Goal: Task Accomplishment & Management: Manage account settings

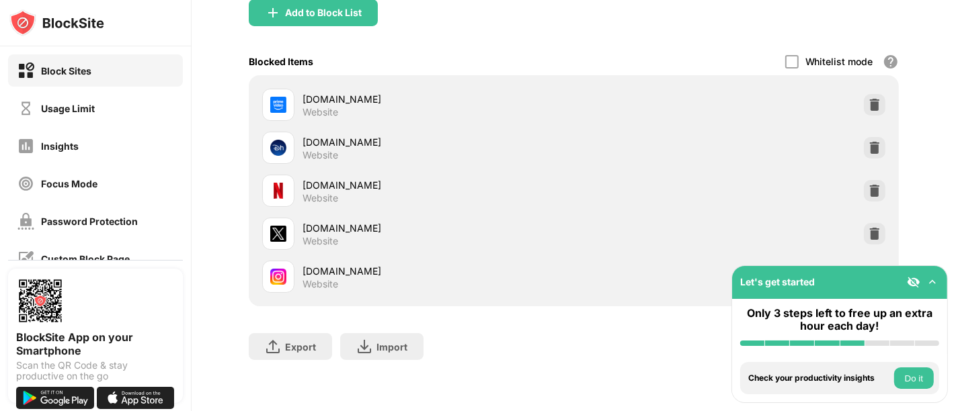
scroll to position [161, 0]
click at [93, 107] on div "Usage Limit" at bounding box center [68, 108] width 54 height 11
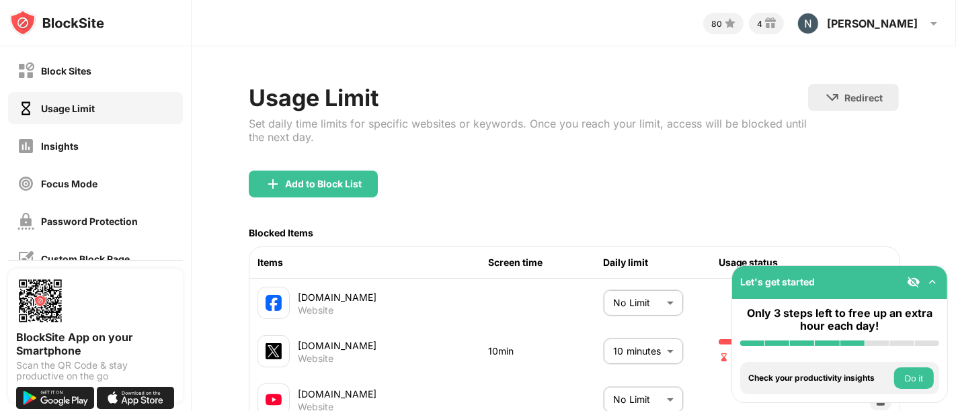
scroll to position [162, 0]
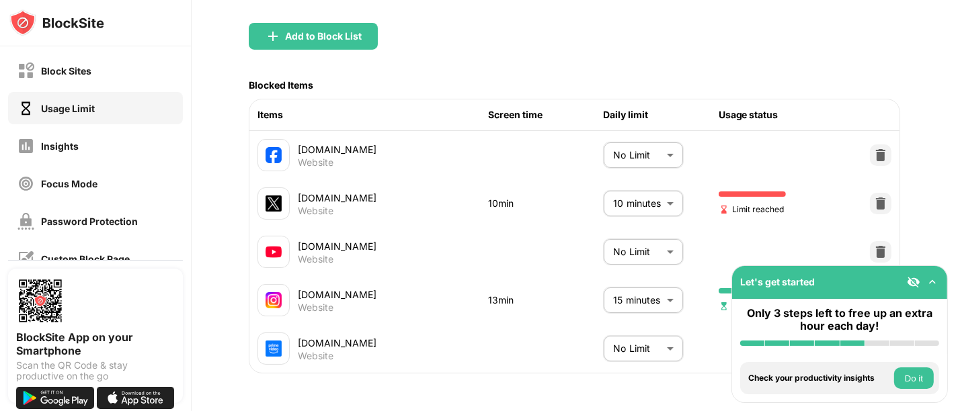
click at [629, 184] on body "Block Sites Usage Limit Insights Focus Mode Password Protection Custom Block Pa…" at bounding box center [478, 205] width 956 height 411
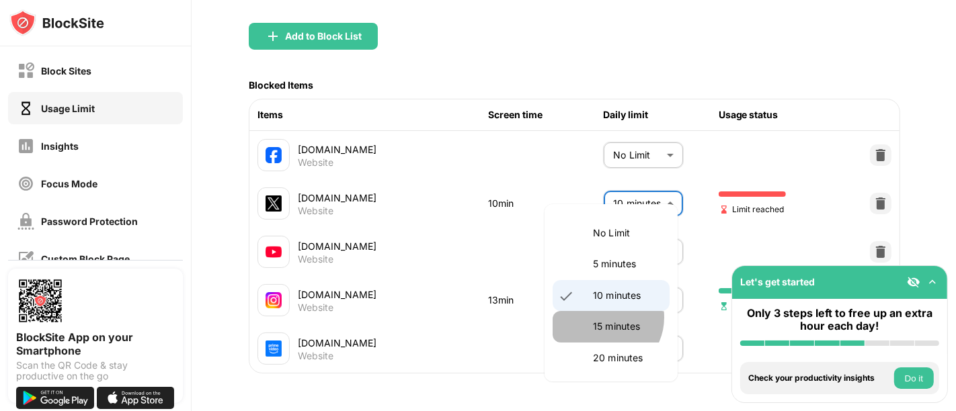
click at [603, 317] on li "15 minutes" at bounding box center [610, 326] width 117 height 31
type input "**"
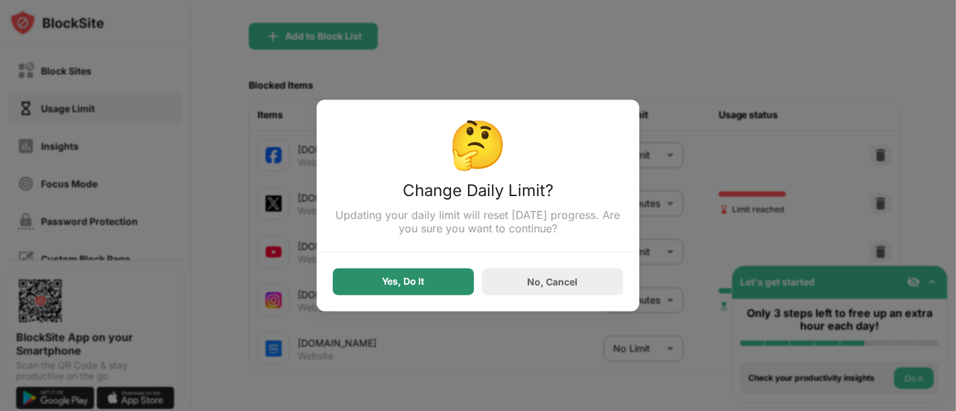
click at [429, 279] on div "Yes, Do It" at bounding box center [403, 282] width 141 height 27
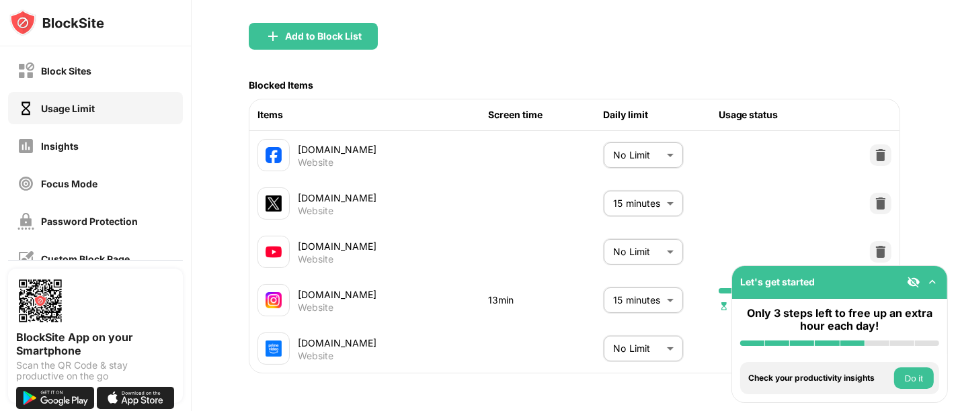
click at [637, 290] on body "Block Sites Usage Limit Insights Focus Mode Password Protection Custom Block Pa…" at bounding box center [478, 205] width 956 height 411
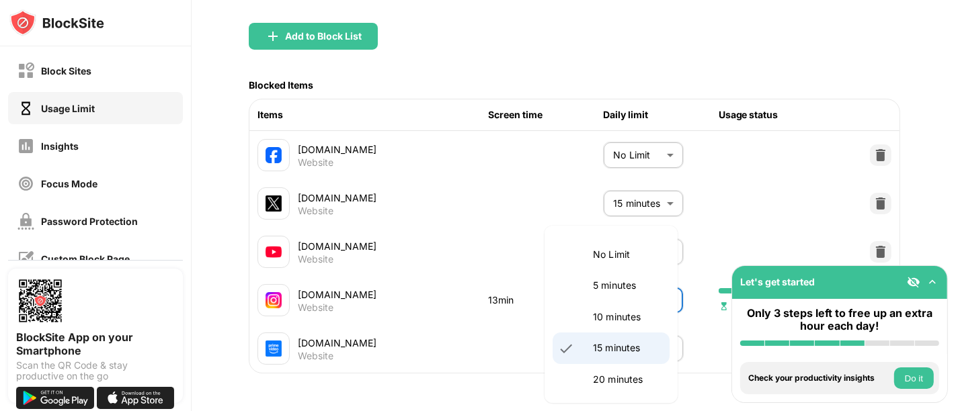
click at [620, 337] on li "15 minutes" at bounding box center [610, 348] width 117 height 31
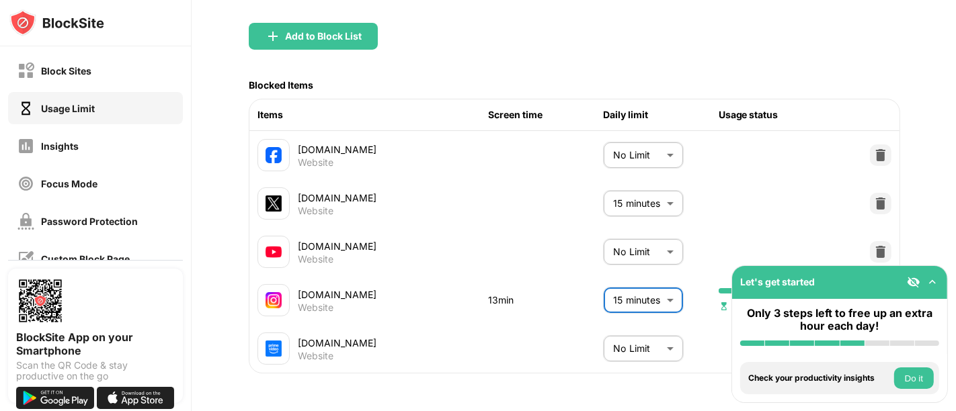
click at [612, 329] on body "Block Sites Usage Limit Insights Focus Mode Password Protection Custom Block Pa…" at bounding box center [478, 205] width 956 height 411
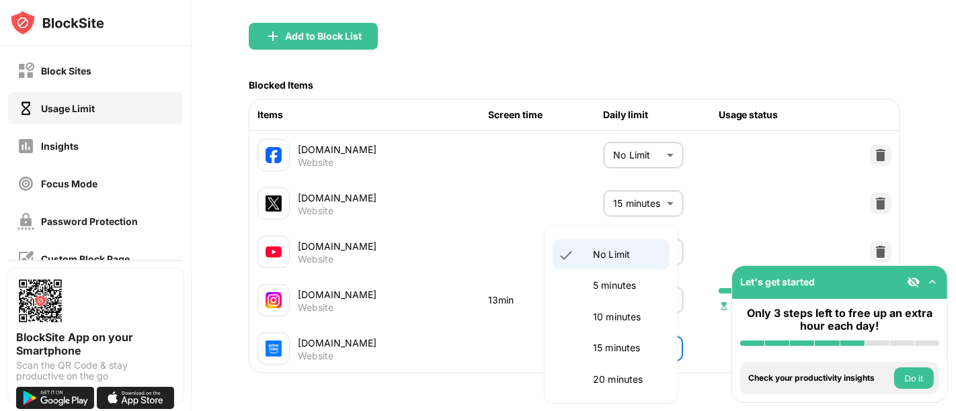
click at [502, 214] on div at bounding box center [478, 205] width 956 height 411
